Goal: Find specific page/section

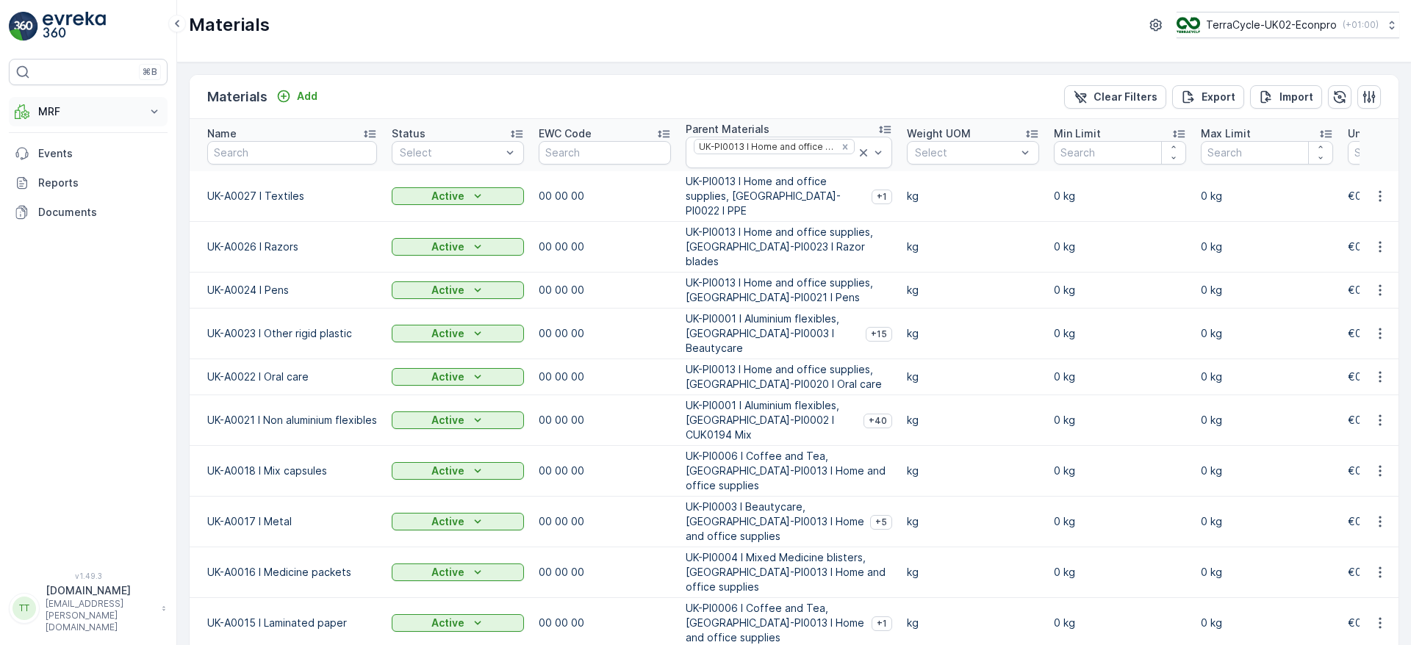
click at [118, 104] on button "MRF" at bounding box center [88, 111] width 159 height 29
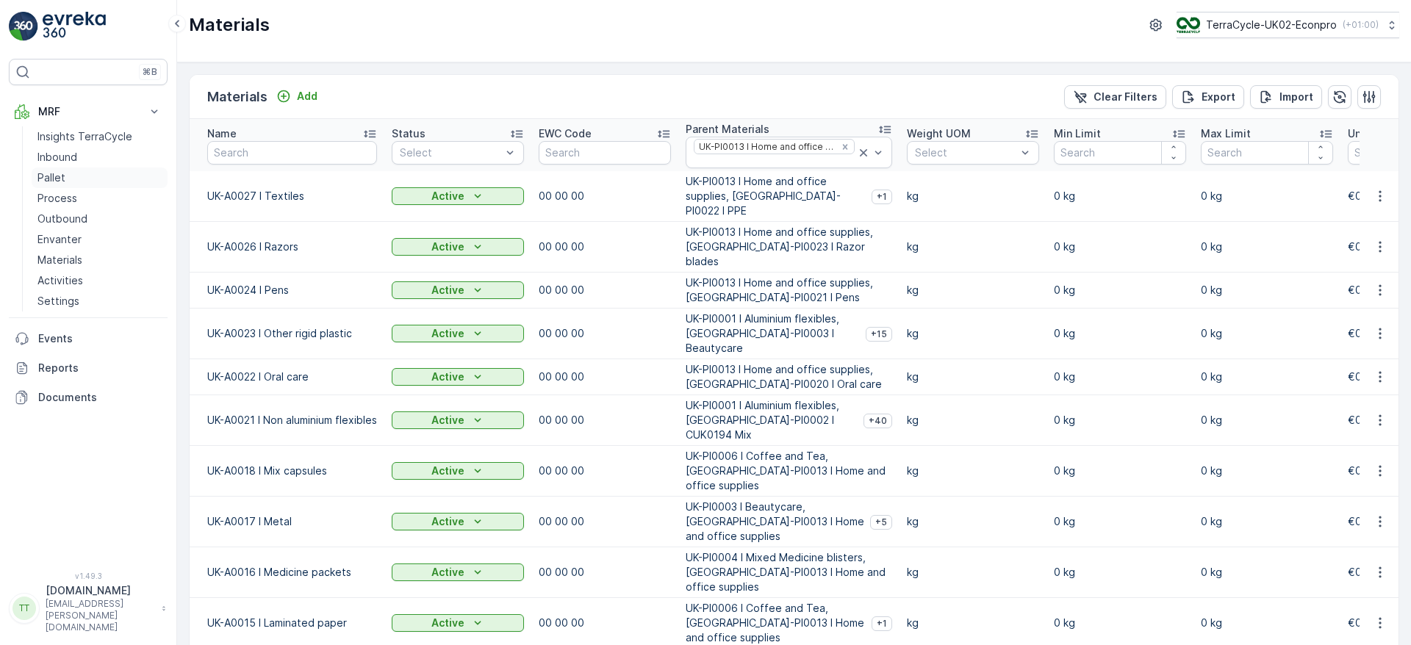
click at [48, 173] on p "Pallet" at bounding box center [51, 177] width 28 height 15
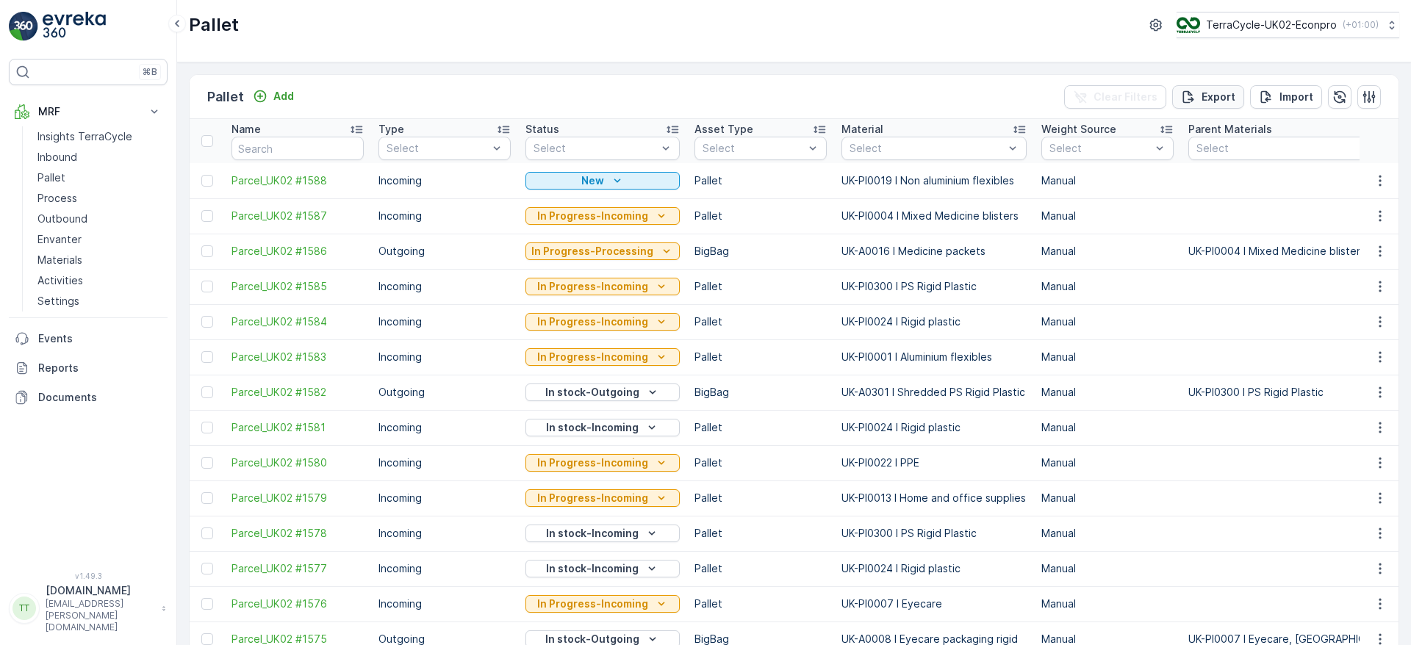
click at [1222, 100] on p "Export" at bounding box center [1218, 97] width 34 height 15
click at [1228, 78] on span "reports" at bounding box center [1292, 79] width 173 height 15
